Goal: Complete application form

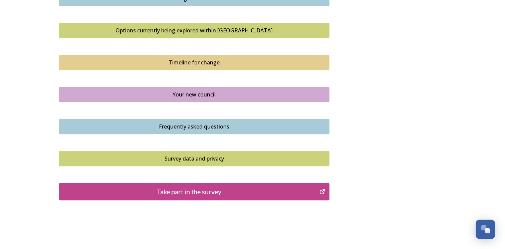
scroll to position [468, 0]
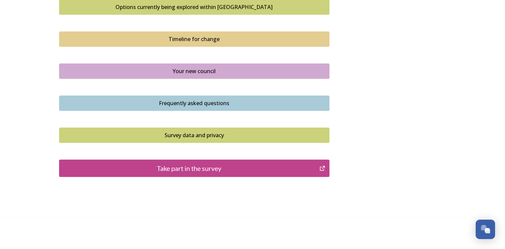
click at [217, 163] on div "Take part in the survey" at bounding box center [189, 168] width 253 height 10
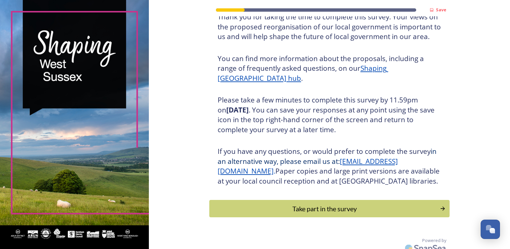
scroll to position [71, 0]
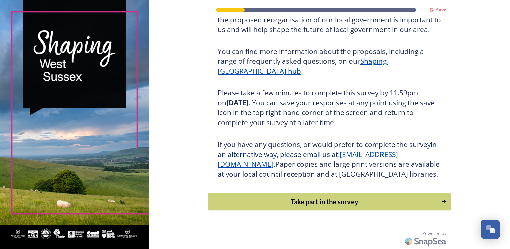
click at [329, 205] on div "Take part in the survey" at bounding box center [323, 201] width 225 height 10
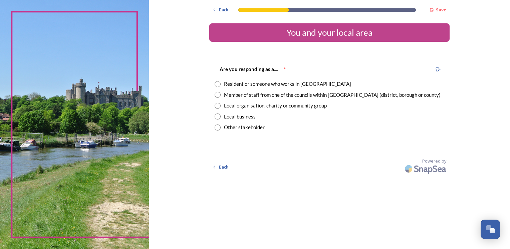
click at [219, 84] on input "radio" at bounding box center [217, 84] width 6 height 6
radio input "true"
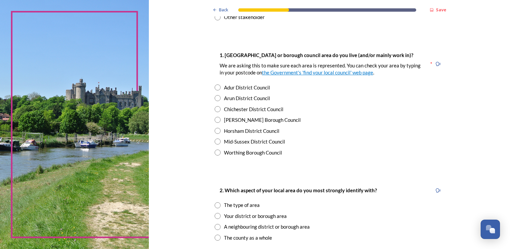
scroll to position [111, 0]
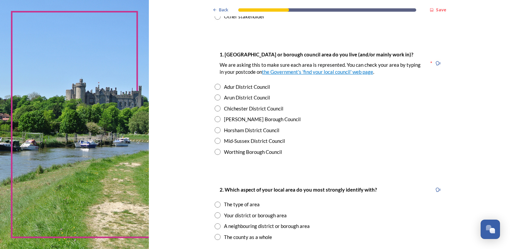
click at [214, 108] on input "radio" at bounding box center [217, 108] width 6 height 6
radio input "true"
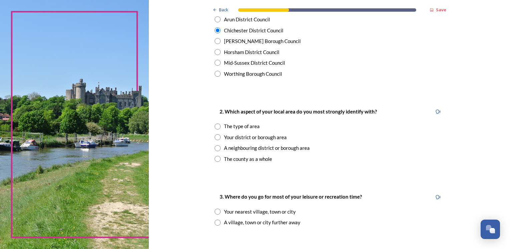
scroll to position [189, 0]
click at [215, 138] on input "radio" at bounding box center [217, 137] width 6 height 6
radio input "true"
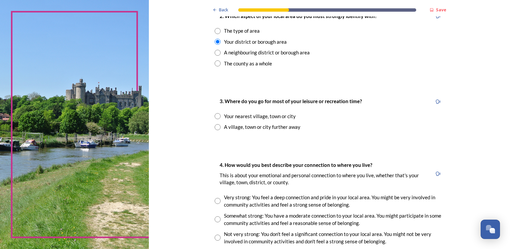
scroll to position [292, 0]
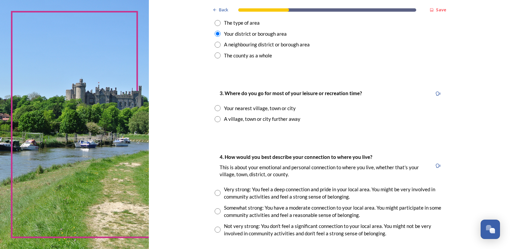
click at [215, 107] on input "radio" at bounding box center [217, 108] width 6 height 6
radio input "true"
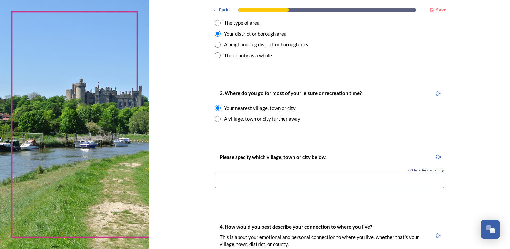
click at [220, 181] on input at bounding box center [328, 179] width 229 height 15
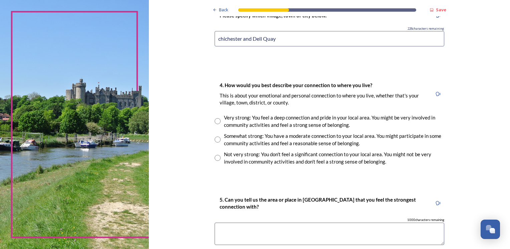
scroll to position [439, 0]
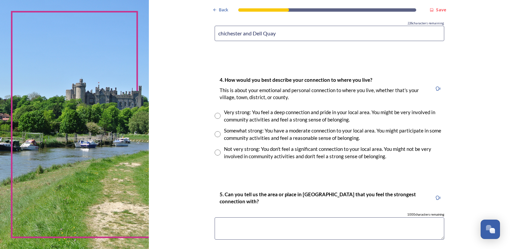
type input "chichester and Dell Quay"
click at [215, 134] on input "radio" at bounding box center [217, 134] width 6 height 6
radio input "true"
click at [232, 220] on textarea at bounding box center [328, 228] width 229 height 22
click at [225, 224] on textarea "The Harbour" at bounding box center [328, 228] width 229 height 22
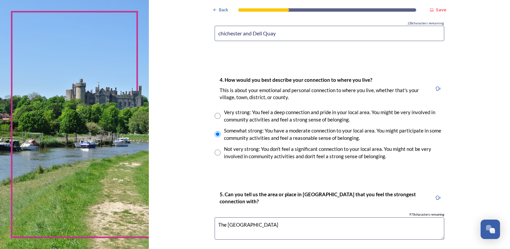
click at [282, 225] on textarea "The Chichester Harbour" at bounding box center [328, 228] width 229 height 22
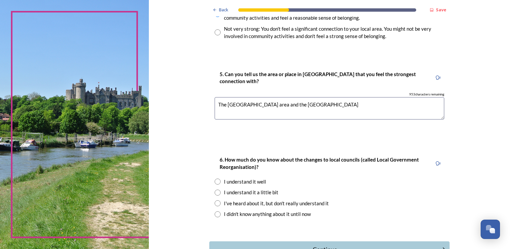
scroll to position [572, 0]
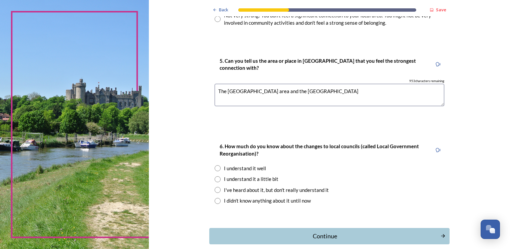
type textarea "The Chichester Harbour area and the south downs"
click at [215, 178] on input "radio" at bounding box center [217, 179] width 6 height 6
radio input "true"
click at [322, 236] on div "Continue" at bounding box center [324, 235] width 226 height 9
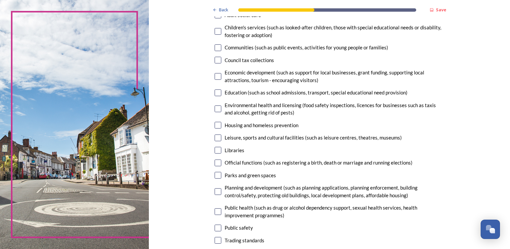
scroll to position [84, 0]
click at [215, 50] on input "checkbox" at bounding box center [217, 47] width 7 height 7
checkbox input "true"
click at [216, 77] on input "checkbox" at bounding box center [217, 76] width 7 height 7
checkbox input "true"
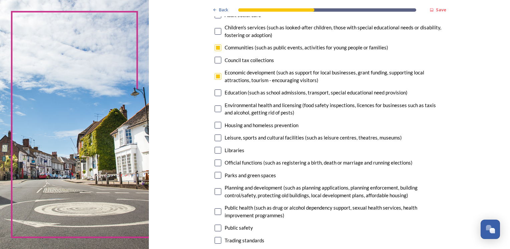
click at [215, 94] on input "checkbox" at bounding box center [217, 92] width 7 height 7
checkbox input "true"
click at [214, 124] on input "checkbox" at bounding box center [217, 125] width 7 height 7
checkbox input "true"
click at [215, 150] on input "checkbox" at bounding box center [217, 150] width 7 height 7
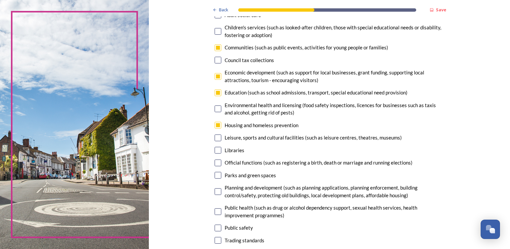
checkbox input "true"
click at [215, 176] on input "checkbox" at bounding box center [217, 175] width 7 height 7
click at [215, 175] on input "checkbox" at bounding box center [217, 175] width 7 height 7
checkbox input "false"
click at [215, 124] on input "checkbox" at bounding box center [217, 125] width 7 height 7
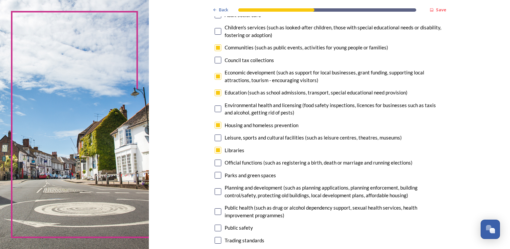
checkbox input "false"
click at [214, 177] on input "checkbox" at bounding box center [217, 175] width 7 height 7
checkbox input "true"
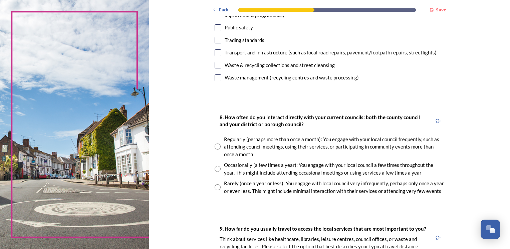
scroll to position [311, 0]
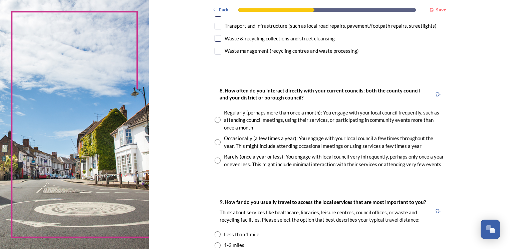
click at [214, 160] on input "radio" at bounding box center [217, 160] width 6 height 6
radio input "true"
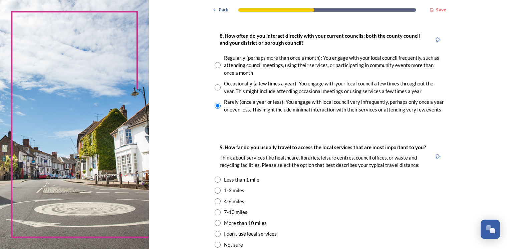
scroll to position [391, 0]
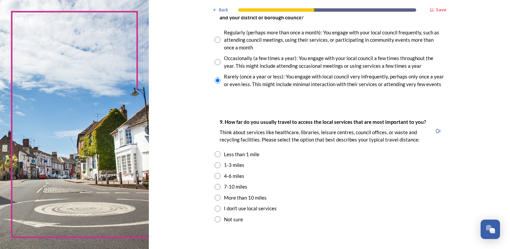
click at [214, 175] on input "radio" at bounding box center [217, 176] width 6 height 6
radio input "true"
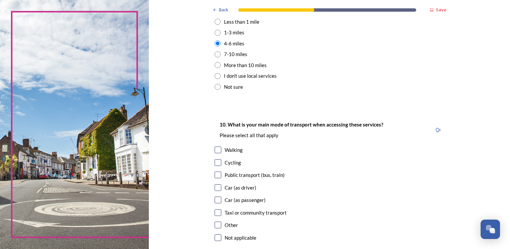
scroll to position [538, 0]
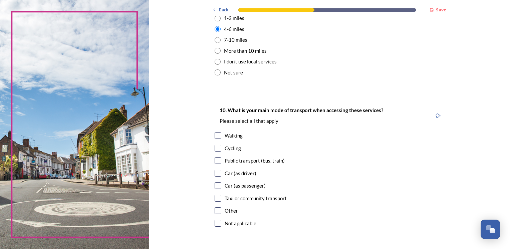
click at [214, 173] on input "checkbox" at bounding box center [217, 173] width 7 height 7
checkbox input "true"
click at [215, 186] on input "checkbox" at bounding box center [217, 185] width 7 height 7
checkbox input "true"
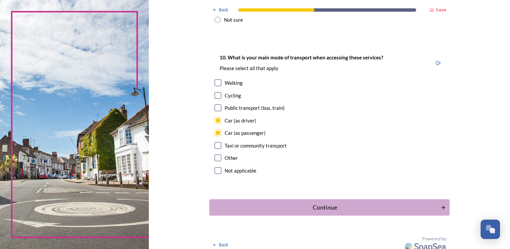
scroll to position [595, 0]
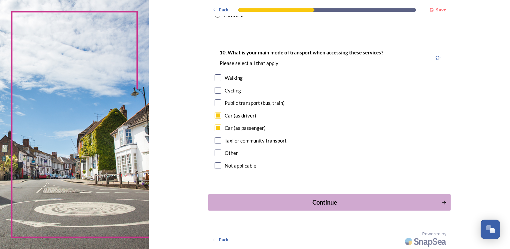
click at [307, 201] on div "Continue" at bounding box center [324, 202] width 226 height 9
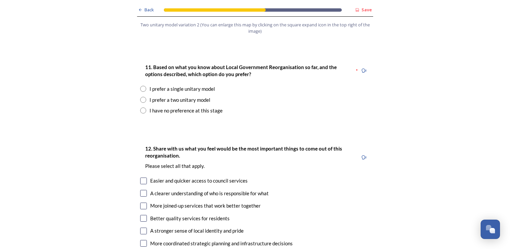
scroll to position [872, 0]
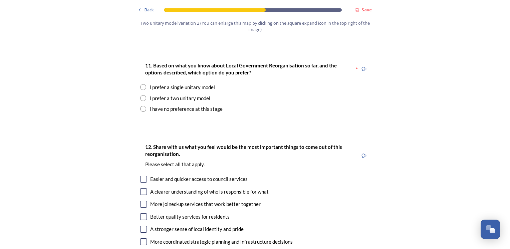
click at [140, 84] on input "radio" at bounding box center [143, 87] width 6 height 6
radio input "true"
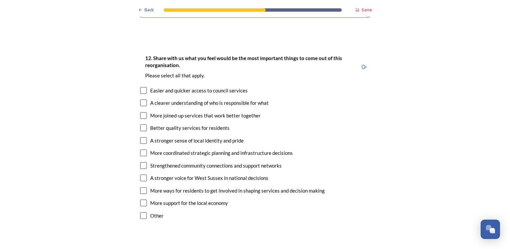
scroll to position [1105, 0]
click at [142, 111] on input "checkbox" at bounding box center [143, 114] width 7 height 7
checkbox input "true"
click at [142, 199] on input "checkbox" at bounding box center [143, 202] width 7 height 7
checkbox input "true"
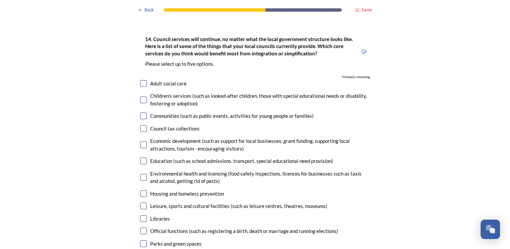
scroll to position [1508, 0]
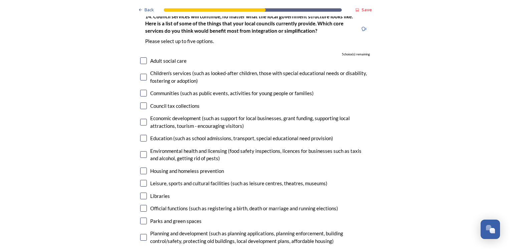
click at [140, 57] on input "checkbox" at bounding box center [143, 60] width 7 height 7
checkbox input "true"
click at [140, 74] on input "checkbox" at bounding box center [143, 77] width 7 height 7
checkbox input "true"
click at [142, 102] on input "checkbox" at bounding box center [143, 105] width 7 height 7
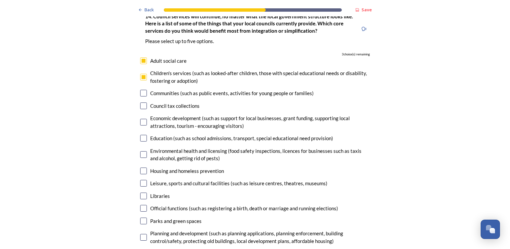
checkbox input "true"
drag, startPoint x: 141, startPoint y: 201, endPoint x: 143, endPoint y: 218, distance: 17.7
click at [142, 217] on div "Parks and green spaces" at bounding box center [254, 221] width 229 height 8
checkbox input "true"
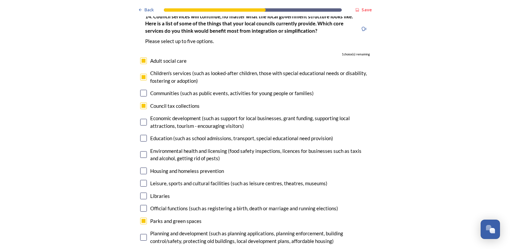
checkbox input "true"
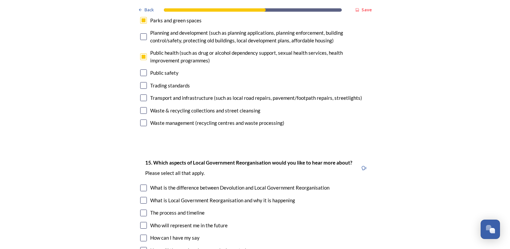
scroll to position [1713, 0]
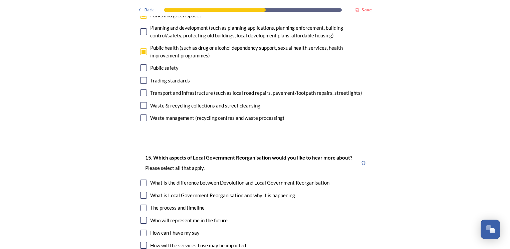
click at [140, 114] on input "checkbox" at bounding box center [143, 117] width 7 height 7
checkbox input "false"
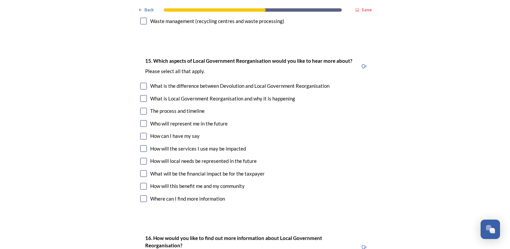
scroll to position [1824, 0]
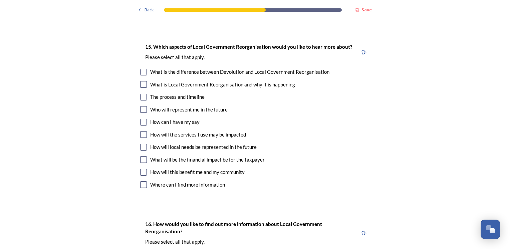
click at [140, 69] on input "checkbox" at bounding box center [143, 72] width 7 height 7
checkbox input "true"
click at [141, 81] on input "checkbox" at bounding box center [143, 84] width 7 height 7
checkbox input "true"
click at [141, 94] on input "checkbox" at bounding box center [143, 97] width 7 height 7
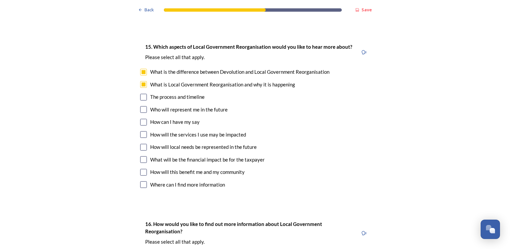
checkbox input "true"
click at [141, 106] on input "checkbox" at bounding box center [143, 109] width 7 height 7
checkbox input "true"
click at [141, 119] on input "checkbox" at bounding box center [143, 122] width 7 height 7
checkbox input "true"
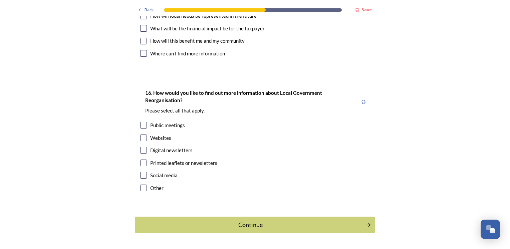
scroll to position [1958, 0]
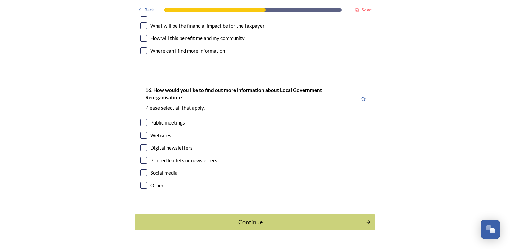
click at [141, 119] on input "checkbox" at bounding box center [143, 122] width 7 height 7
checkbox input "false"
click at [141, 132] on input "checkbox" at bounding box center [143, 135] width 7 height 7
checkbox input "true"
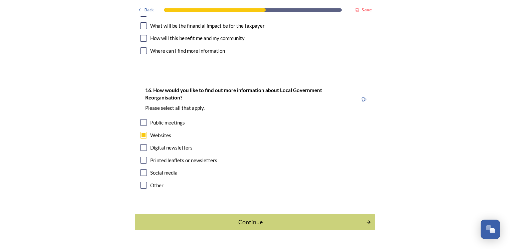
click at [140, 144] on input "checkbox" at bounding box center [143, 147] width 7 height 7
checkbox input "true"
click at [140, 169] on input "checkbox" at bounding box center [143, 172] width 7 height 7
checkbox input "true"
click at [237, 217] on div "Continue" at bounding box center [250, 221] width 226 height 9
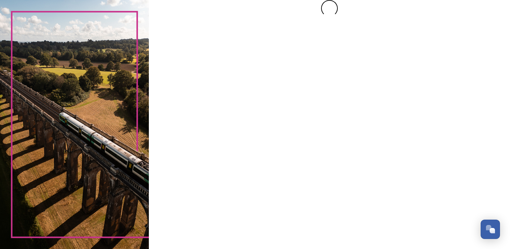
scroll to position [0, 0]
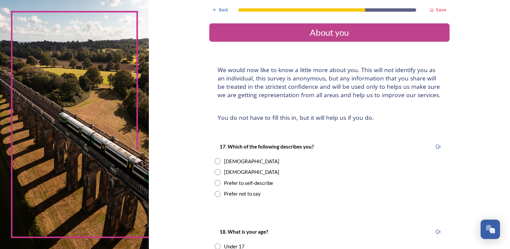
drag, startPoint x: 215, startPoint y: 162, endPoint x: 352, endPoint y: 217, distance: 148.2
click at [217, 161] on input "radio" at bounding box center [217, 161] width 6 height 6
radio input "true"
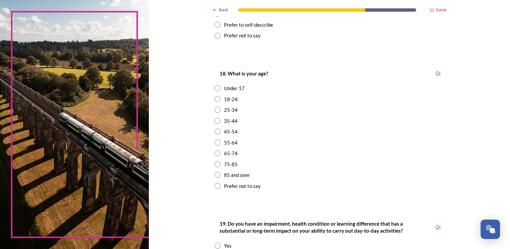
scroll to position [187, 0]
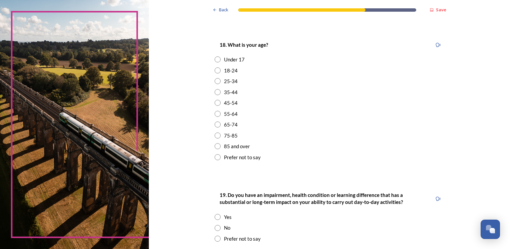
click at [214, 102] on input "radio" at bounding box center [217, 103] width 6 height 6
radio input "true"
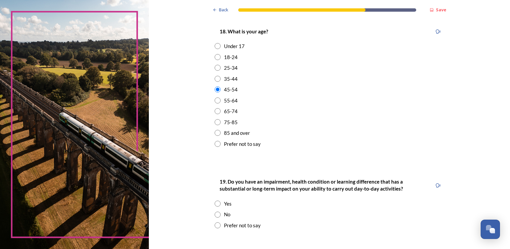
click at [215, 213] on input "radio" at bounding box center [217, 214] width 6 height 6
radio input "true"
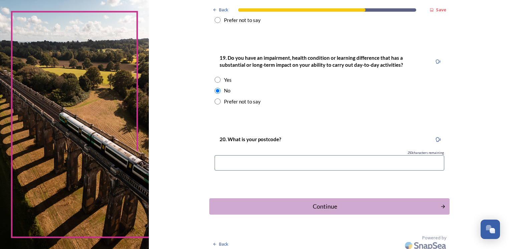
scroll to position [328, 0]
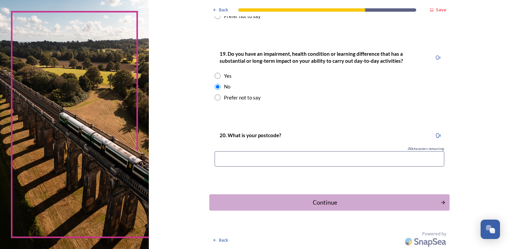
click at [248, 159] on input at bounding box center [328, 158] width 229 height 15
type input "po188jr"
click at [309, 196] on button "Continue" at bounding box center [329, 202] width 242 height 16
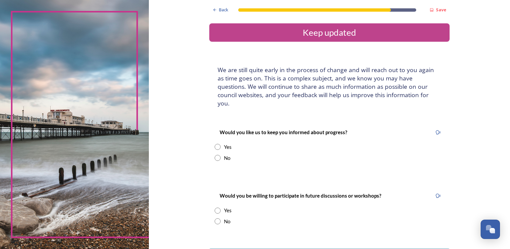
click at [215, 144] on input "radio" at bounding box center [217, 147] width 6 height 6
radio input "true"
click at [215, 155] on input "radio" at bounding box center [217, 158] width 6 height 6
radio input "true"
click at [214, 218] on input "radio" at bounding box center [217, 221] width 6 height 6
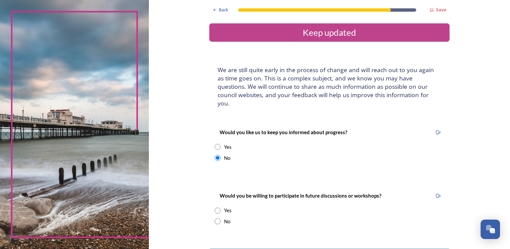
radio input "true"
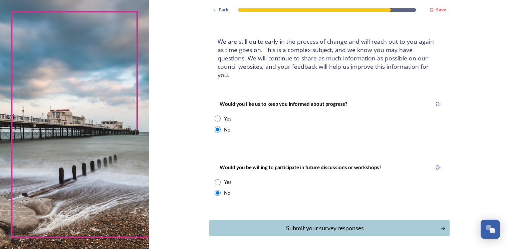
scroll to position [46, 0]
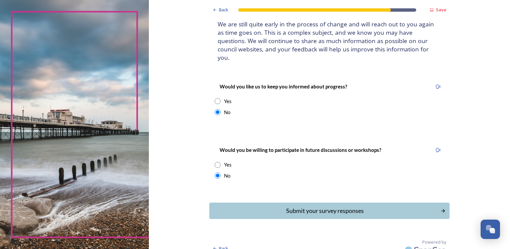
click at [401, 202] on button "Submit your survey responses" at bounding box center [329, 210] width 240 height 16
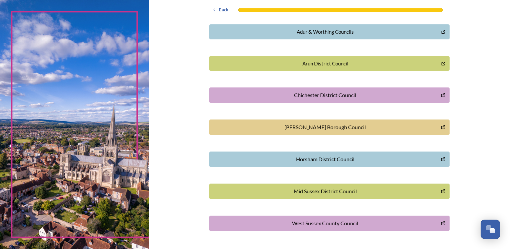
scroll to position [180, 0]
